Goal: Navigation & Orientation: Find specific page/section

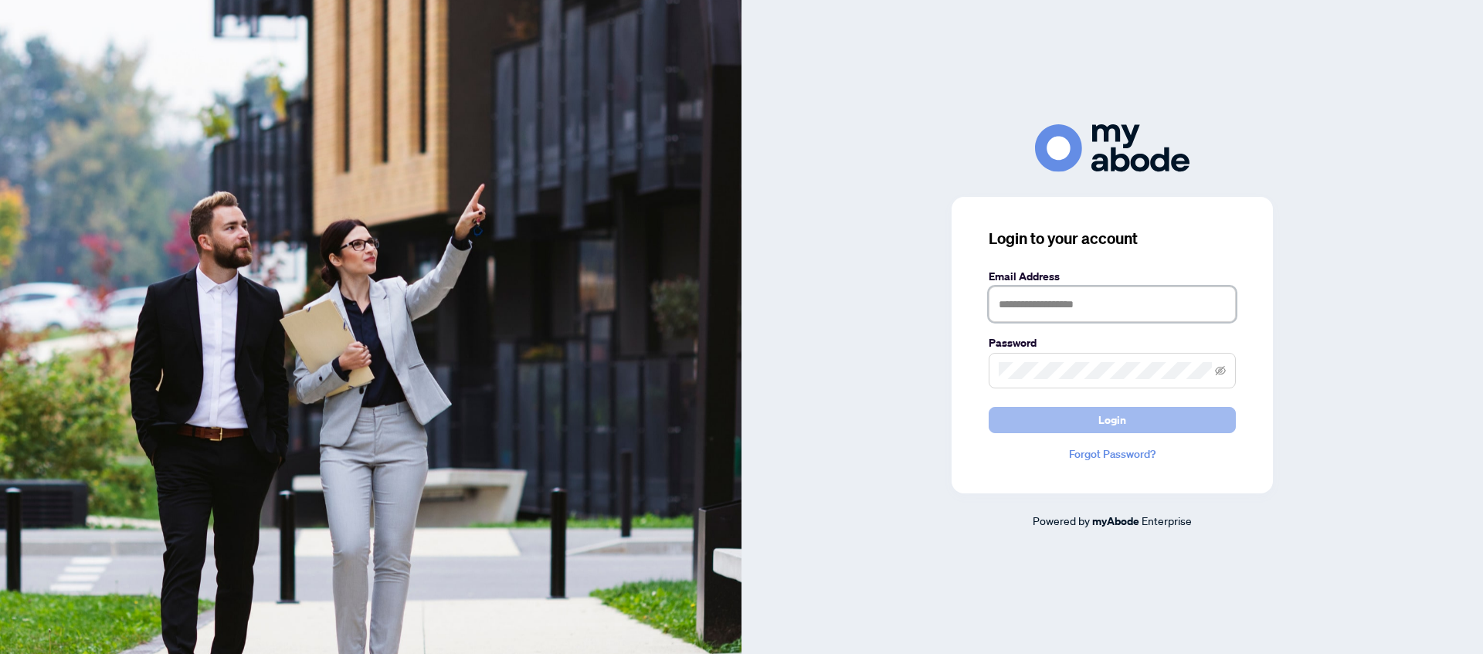
type input "**********"
click at [1030, 416] on button "Login" at bounding box center [1112, 420] width 247 height 26
